Goal: Task Accomplishment & Management: Use online tool/utility

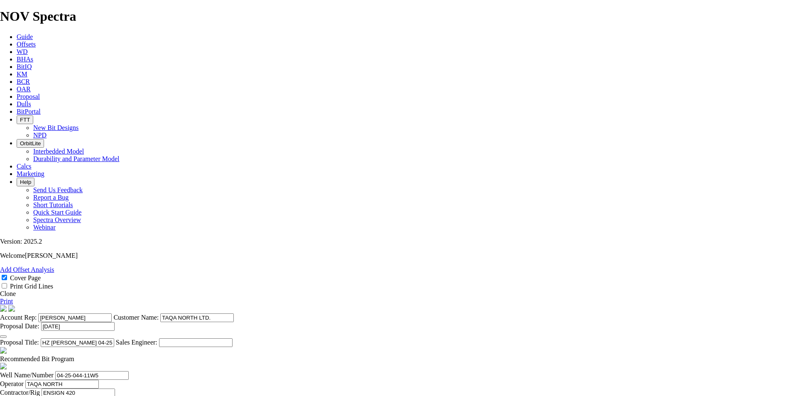
select select "field"
select select "location"
select select "province"
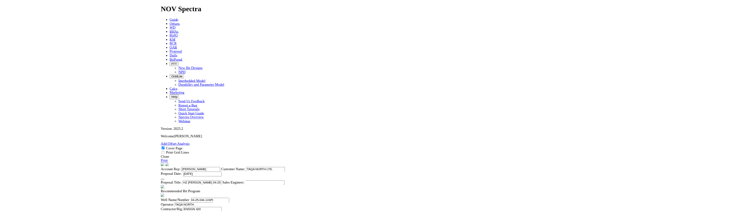
scroll to position [265, 0]
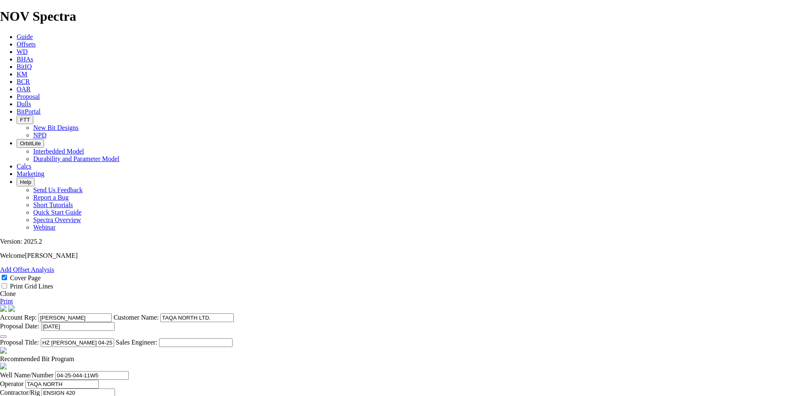
drag, startPoint x: 0, startPoint y: 0, endPoint x: 319, endPoint y: 10, distance: 319.2
click at [17, 93] on icon at bounding box center [17, 96] width 0 height 7
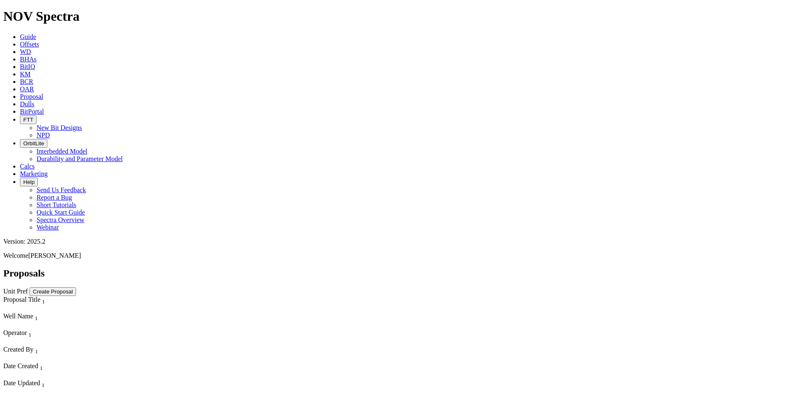
select select "field"
select select "location"
select select "province"
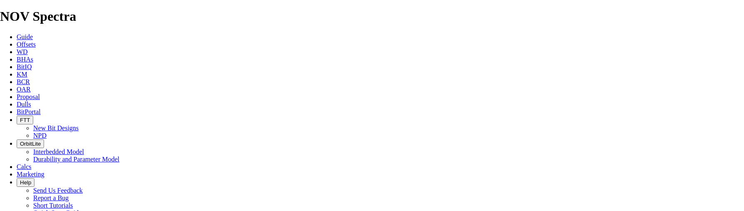
scroll to position [498, 0]
type input "6"
type input "155.6"
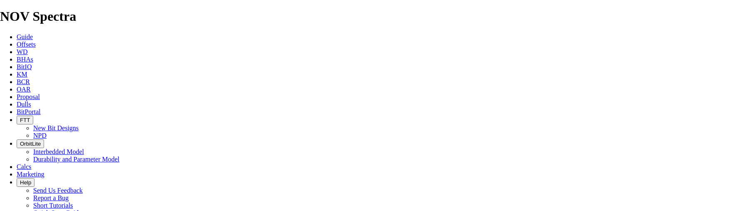
type input "t"
type input "TK63-AB1"
type input "3802"
type input "0"
type input "1012"
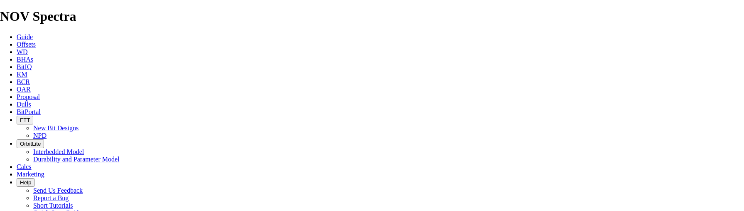
type input "24.683"
type input "41"
type input "18150"
type input "23000"
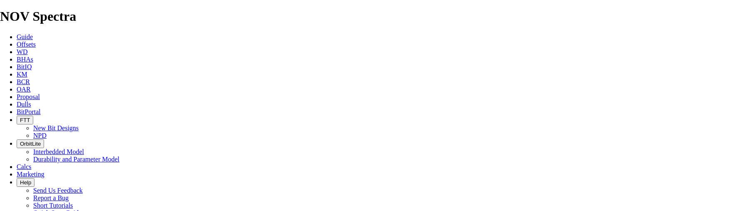
drag, startPoint x: 228, startPoint y: 147, endPoint x: 206, endPoint y: 147, distance: 21.6
type input "222.3"
type input "TKC63-T1"
type input "2790"
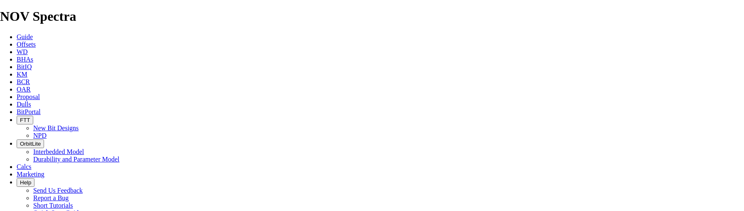
type input "476"
type input "25.053"
type input "21500"
type input "28750"
drag, startPoint x: 265, startPoint y: 123, endPoint x: 252, endPoint y: 123, distance: 12.9
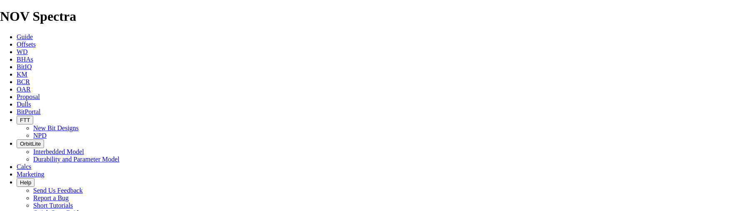
type input "TKC66-CB2"
type input "2314"
type input "1509"
type input "30.18"
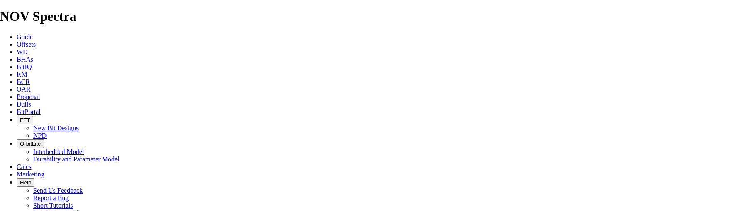
type input "50"
drag, startPoint x: 225, startPoint y: 104, endPoint x: 201, endPoint y: 105, distance: 24.1
drag, startPoint x: 184, startPoint y: 168, endPoint x: 179, endPoint y: 168, distance: 5.0
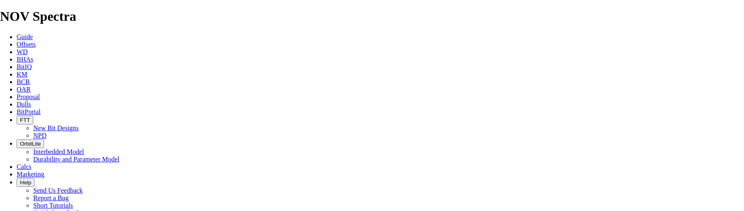
type input "5"
drag, startPoint x: 186, startPoint y: 145, endPoint x: 163, endPoint y: 147, distance: 23.4
type input "4"
drag, startPoint x: 190, startPoint y: 119, endPoint x: 173, endPoint y: 120, distance: 17.1
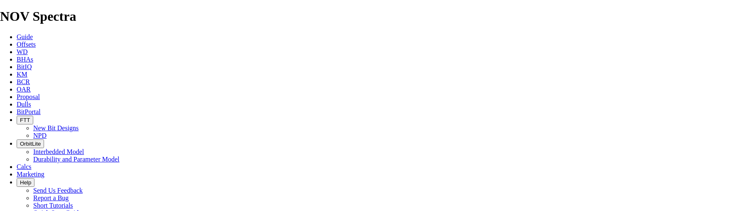
drag, startPoint x: 187, startPoint y: 123, endPoint x: 177, endPoint y: 123, distance: 10.4
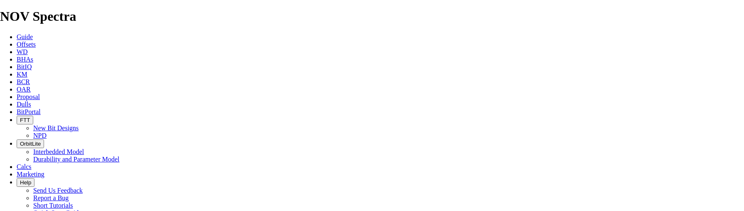
type input "3"
drag, startPoint x: 187, startPoint y: 61, endPoint x: 172, endPoint y: 61, distance: 15.0
type input "2"
type input "311.2"
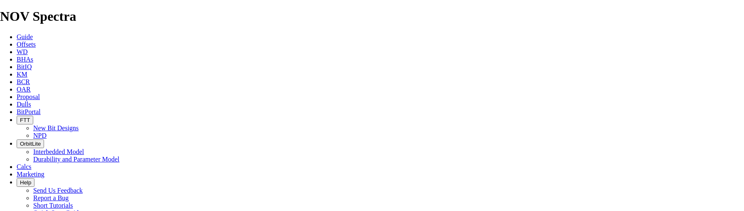
type input "TK69-G3"
type input "805"
type input "185"
type input "3"
type input "2.0556"
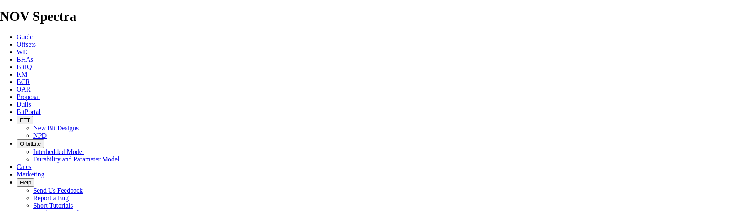
type input "7500"
drag, startPoint x: 194, startPoint y: 41, endPoint x: 178, endPoint y: 42, distance: 16.2
type input "1"
type input "444.5"
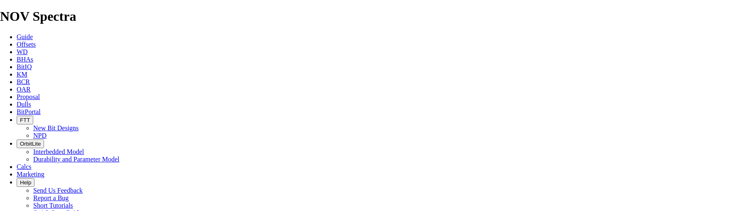
type input "NO BID"
type input "185"
drag, startPoint x: 299, startPoint y: 42, endPoint x: 278, endPoint y: 42, distance: 21.2
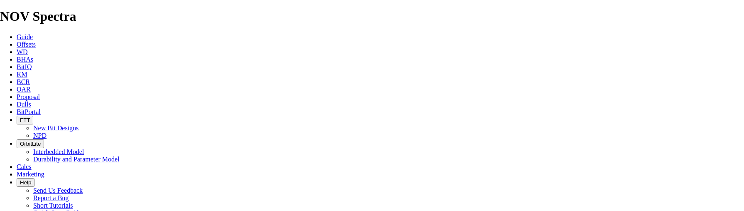
type input "620"
drag, startPoint x: 500, startPoint y: 42, endPoint x: 527, endPoint y: 41, distance: 27.0
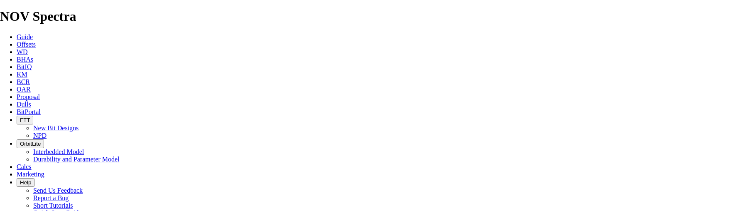
checkbox input "false"
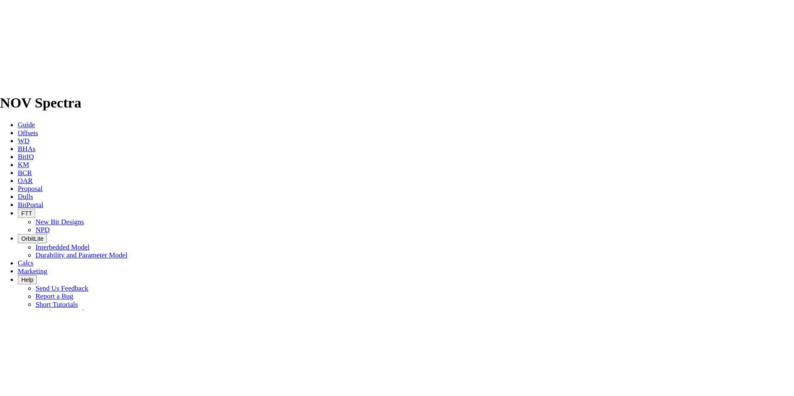
scroll to position [415, 0]
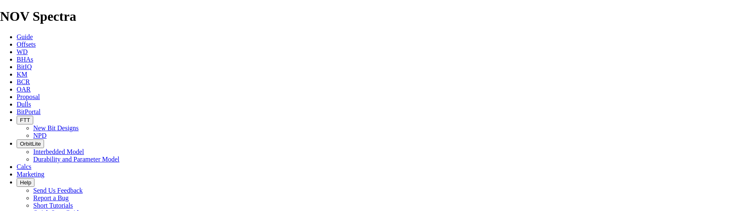
type input "90"
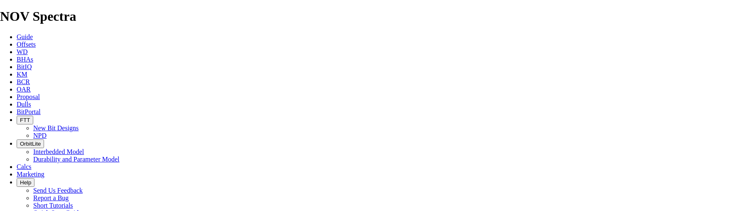
type input "19"
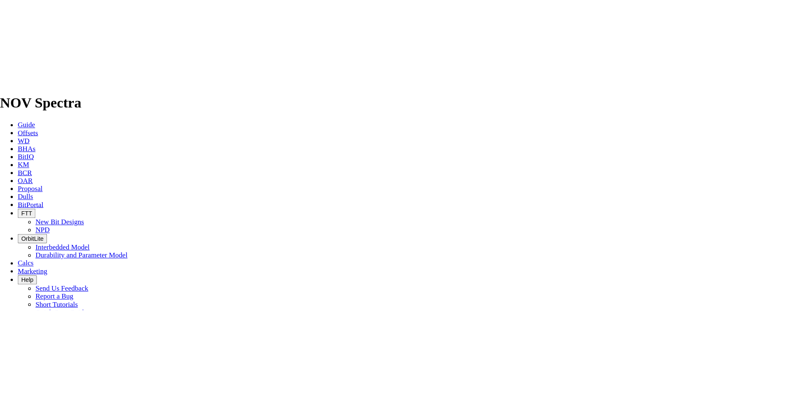
scroll to position [349, 0]
